Goal: Task Accomplishment & Management: Manage account settings

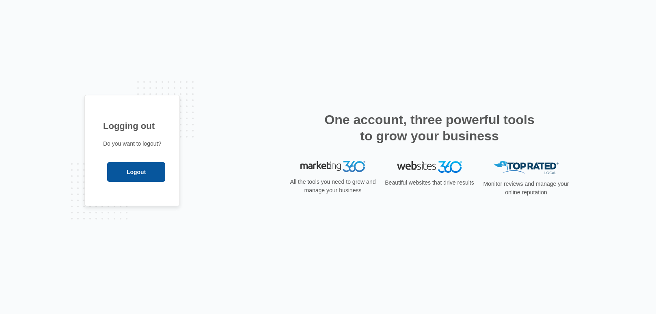
click at [127, 167] on input "Logout" at bounding box center [136, 171] width 58 height 19
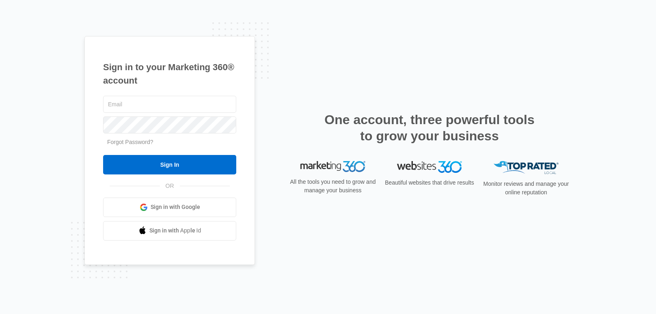
type input "[EMAIL_ADDRESS][DOMAIN_NAME]"
click at [127, 167] on input "Sign In" at bounding box center [169, 164] width 133 height 19
